Goal: Transaction & Acquisition: Purchase product/service

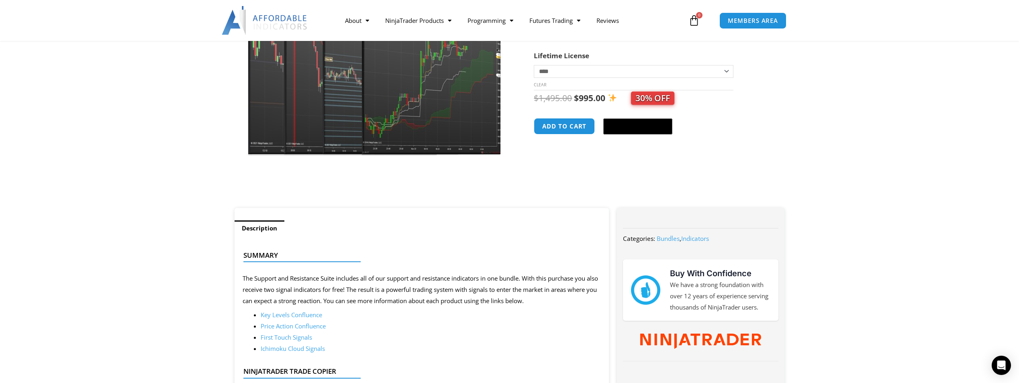
scroll to position [161, 0]
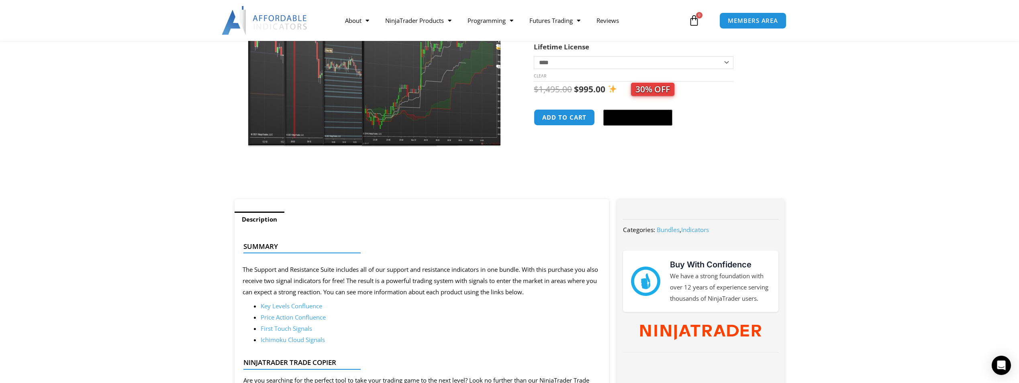
click at [284, 316] on link "Price Action Confluence" at bounding box center [293, 317] width 65 height 8
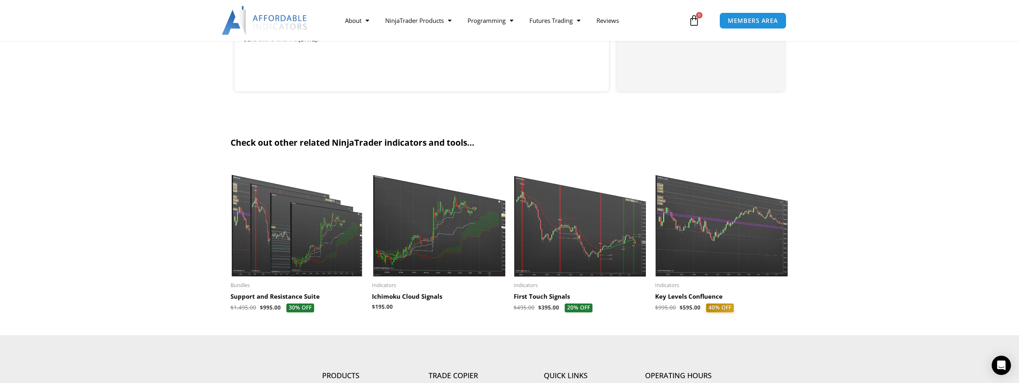
scroll to position [1045, 0]
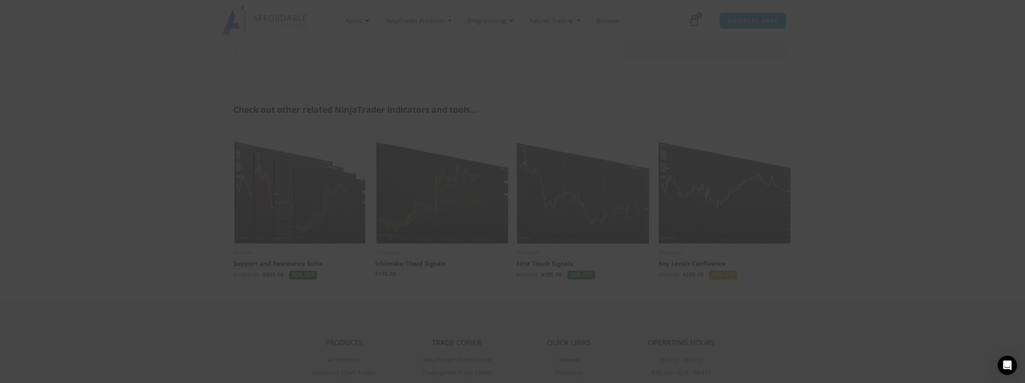
click at [665, 5] on span at bounding box center [667, 6] width 13 height 5
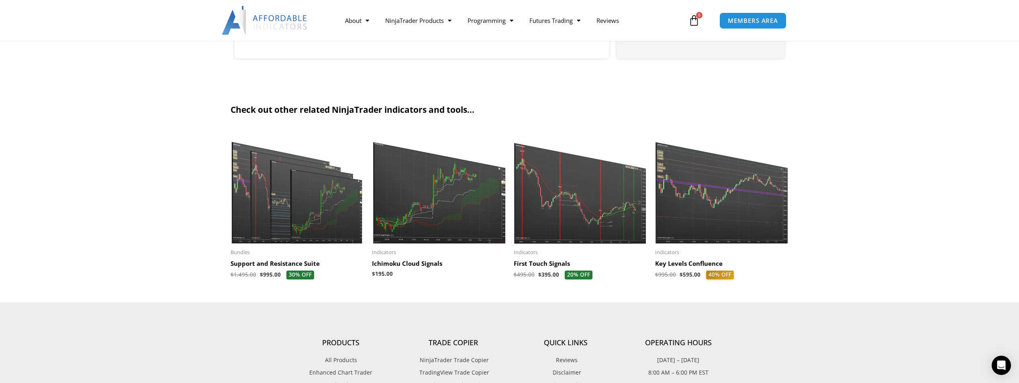
click at [704, 202] on img at bounding box center [722, 186] width 134 height 115
